Goal: Check status

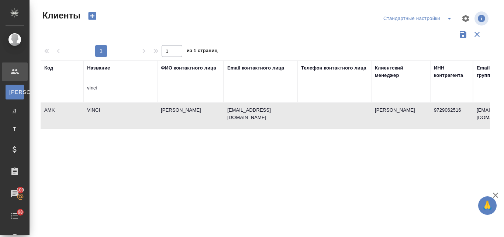
select select "RU"
click at [103, 87] on input "vinci" at bounding box center [120, 88] width 66 height 9
type input "v"
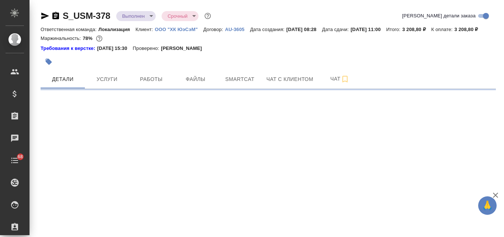
select select "RU"
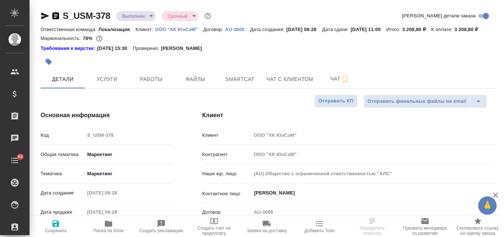
type textarea "x"
type input "Муталимов Марк"
type input "Сеитов Павел"
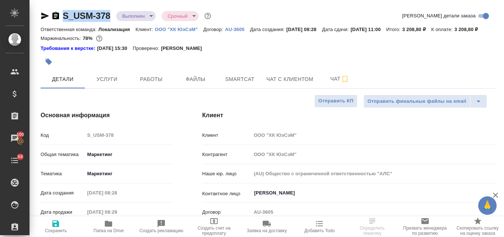
drag, startPoint x: 111, startPoint y: 15, endPoint x: 63, endPoint y: 18, distance: 48.8
click at [63, 18] on div "S_USM-378 Выполнен completed Срочный urgent" at bounding box center [127, 16] width 172 height 12
copy link "S_USM-378"
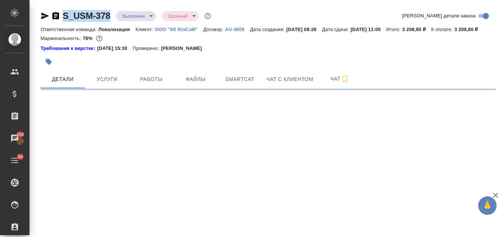
select select "RU"
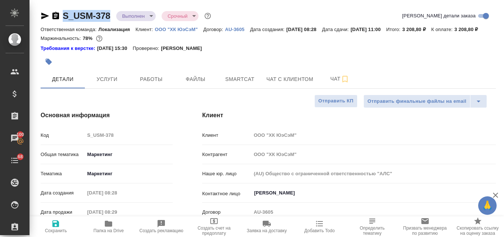
type textarea "x"
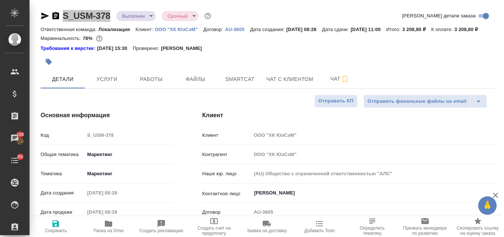
type textarea "x"
